Goal: Task Accomplishment & Management: Complete application form

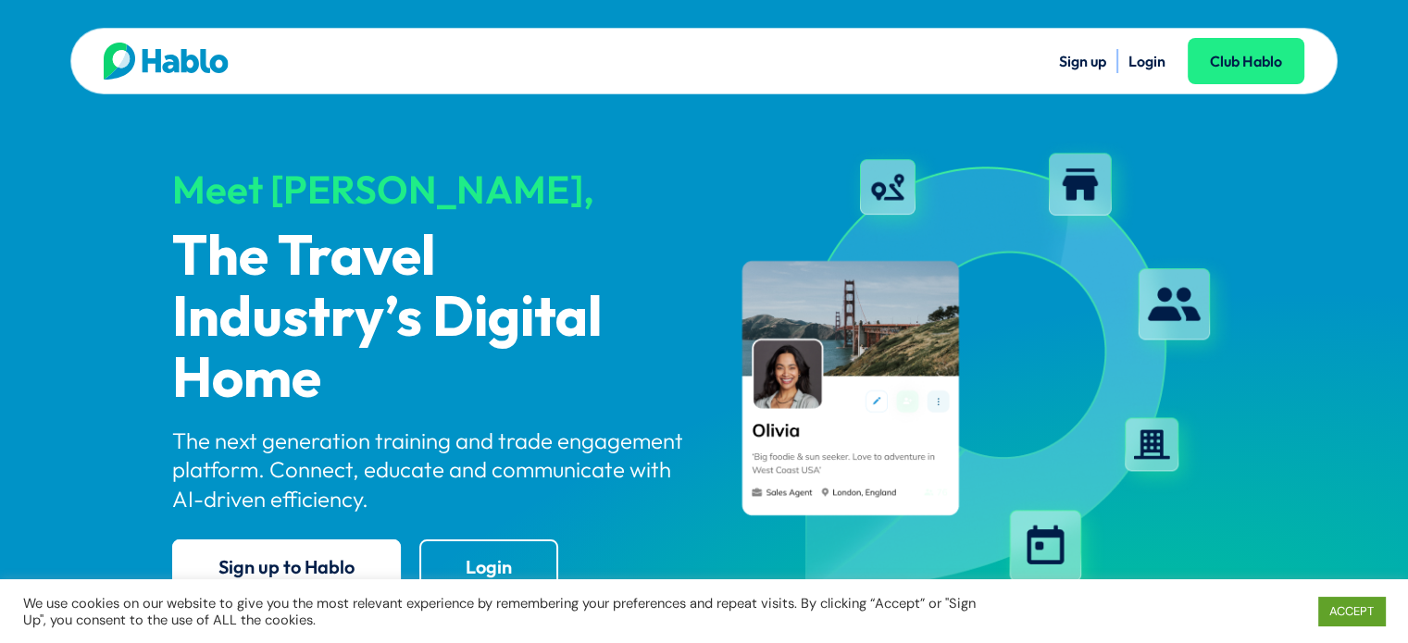
click at [1070, 58] on link "Sign up" at bounding box center [1082, 61] width 47 height 19
click at [1070, 56] on link "Sign up" at bounding box center [1082, 61] width 47 height 19
click at [1059, 55] on link "Sign up" at bounding box center [1082, 61] width 47 height 19
